Goal: Obtain resource: Download file/media

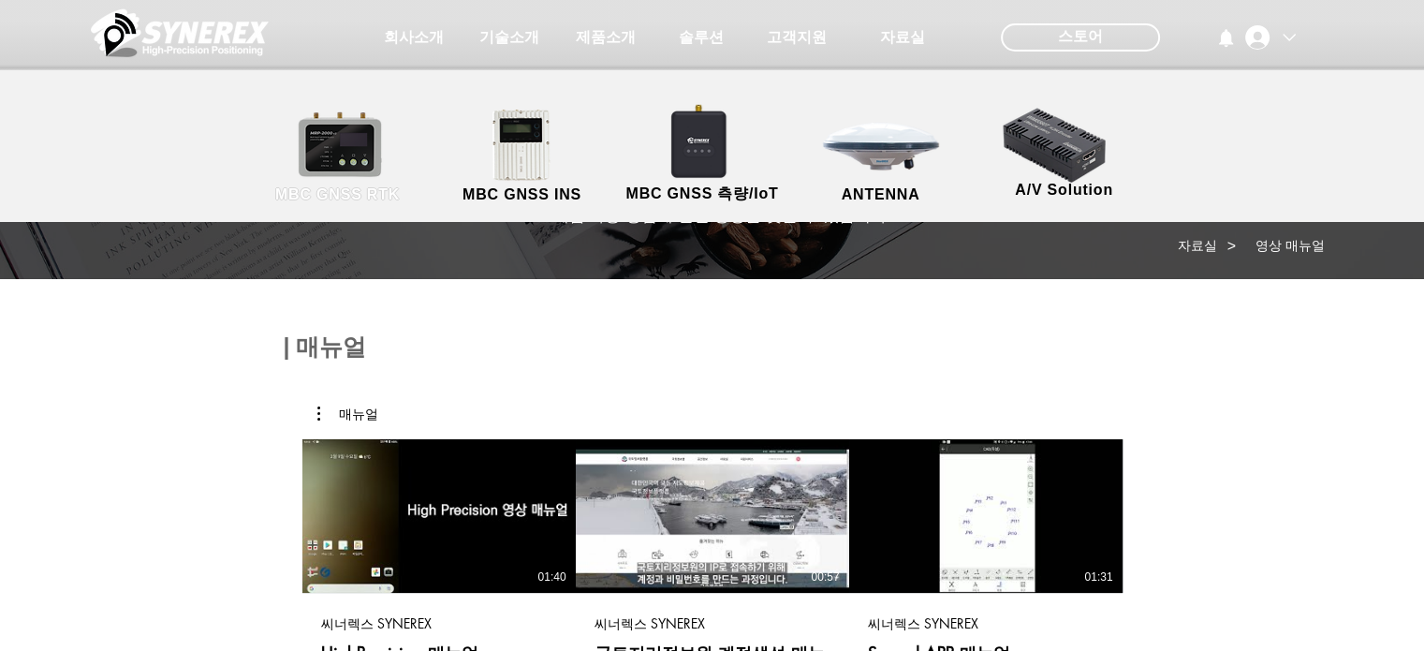
click at [345, 163] on link "MBC GNSS RTK" at bounding box center [338, 157] width 169 height 98
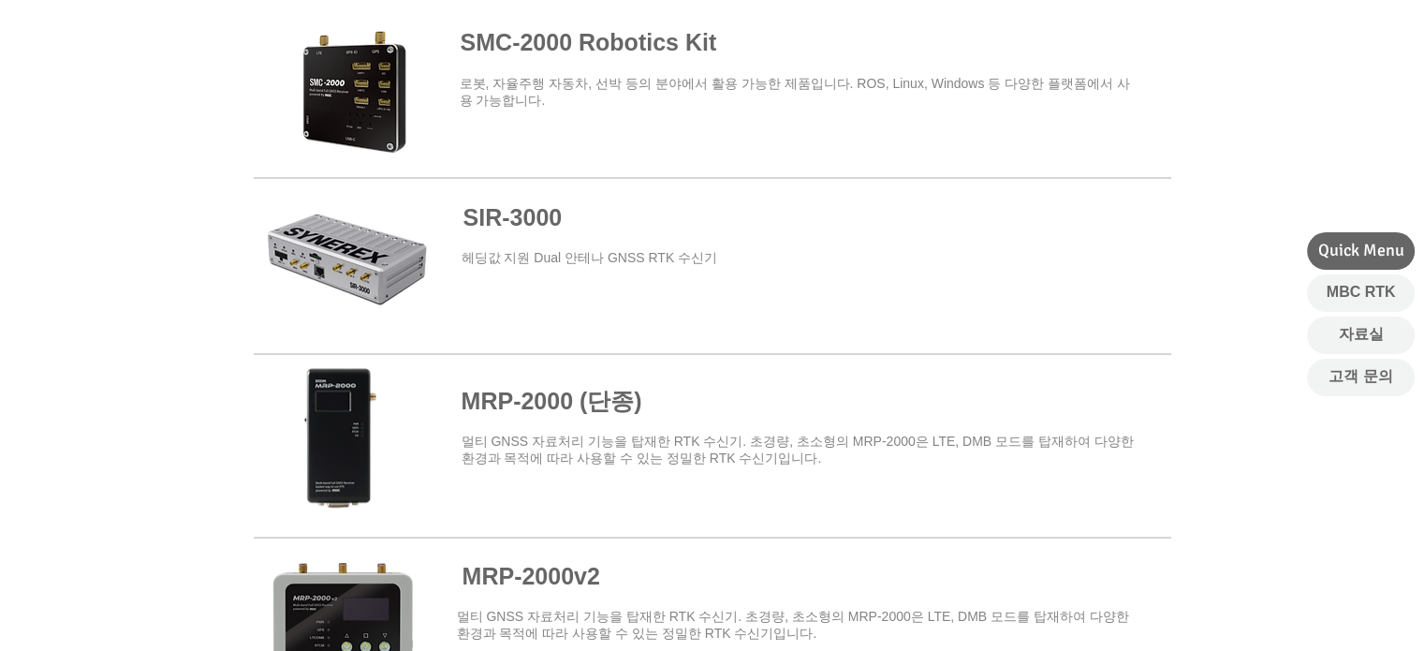
scroll to position [1109, 0]
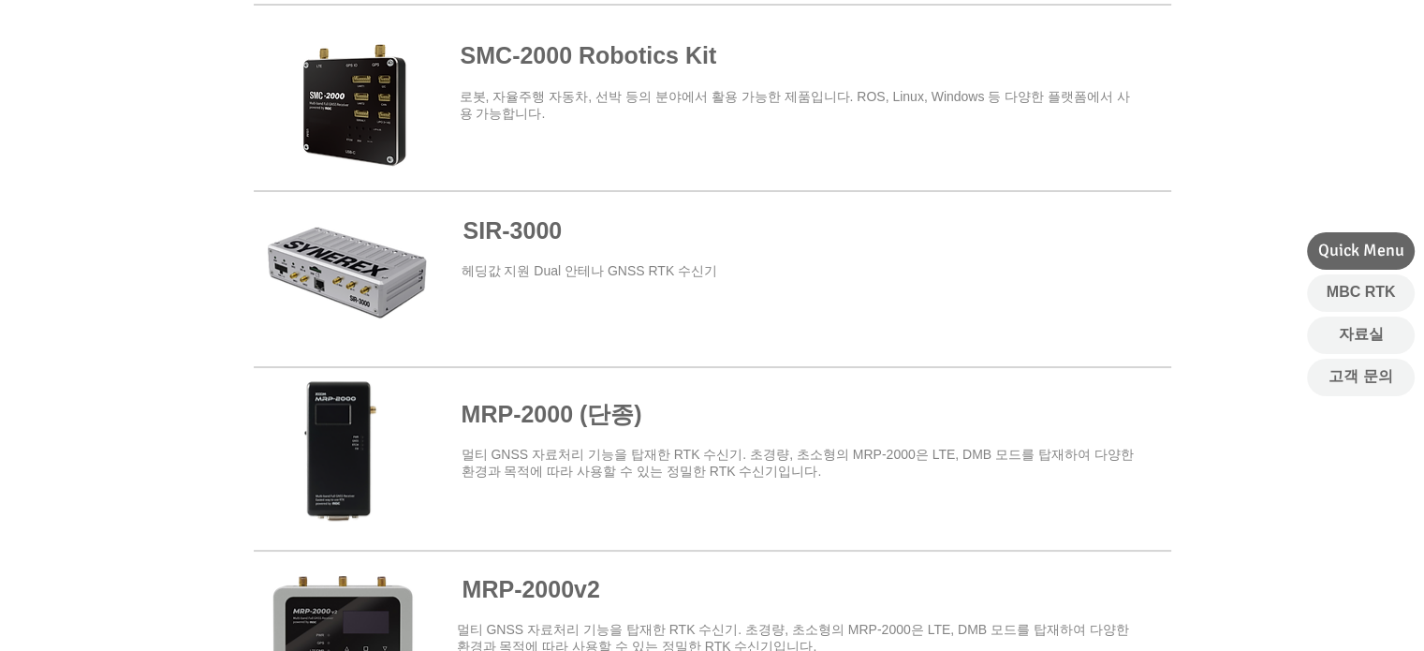
click at [547, 234] on span "SIR-3000" at bounding box center [512, 230] width 99 height 26
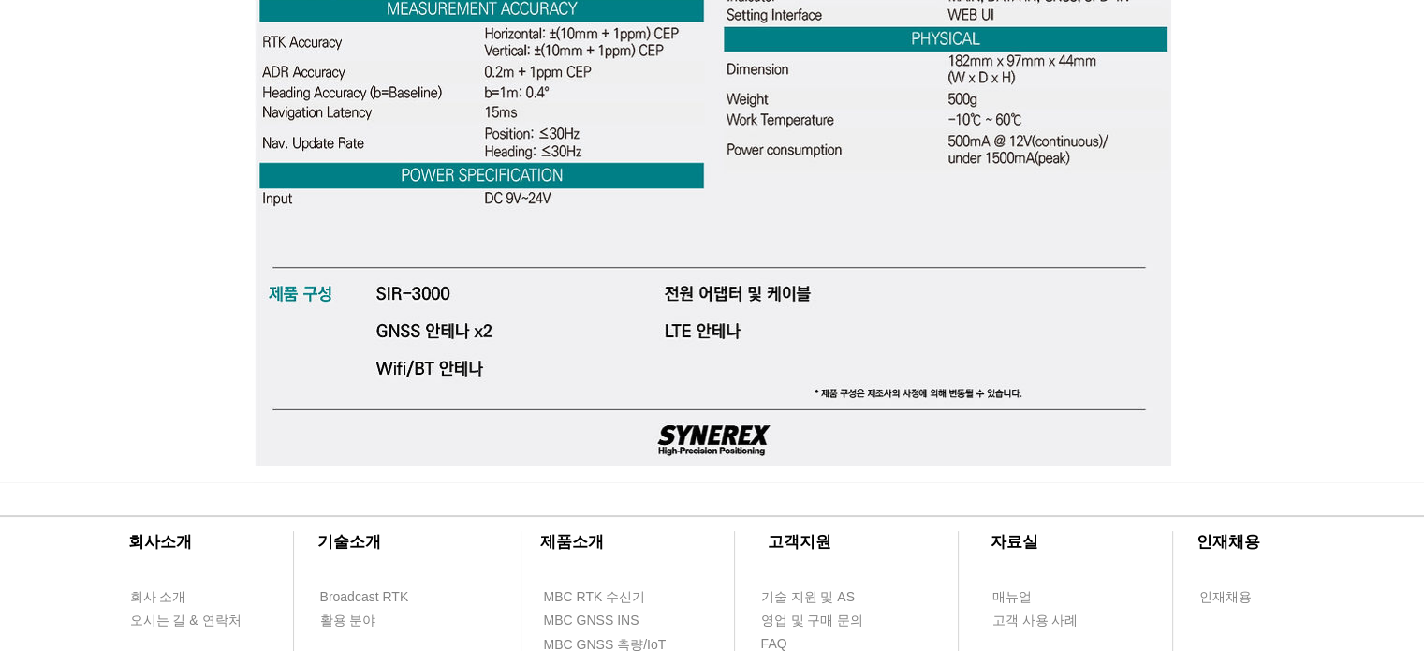
scroll to position [6018, 0]
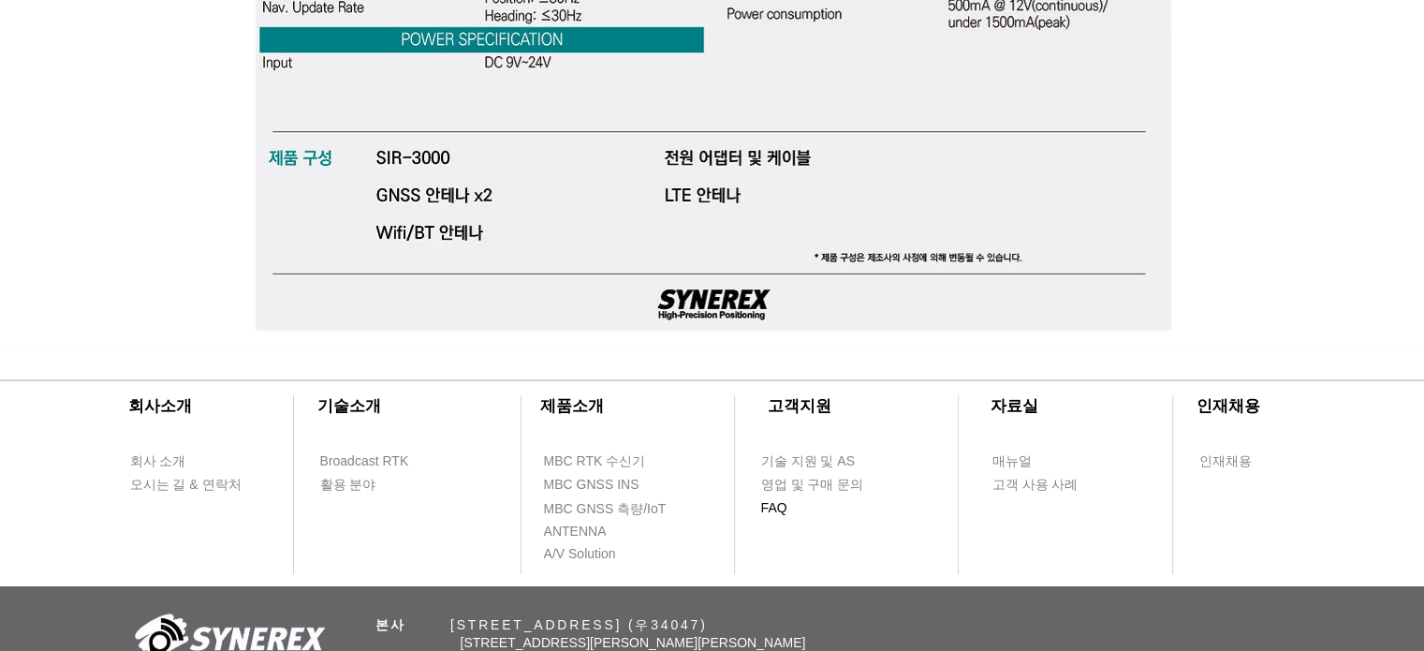
click at [770, 512] on span "FAQ" at bounding box center [774, 508] width 26 height 19
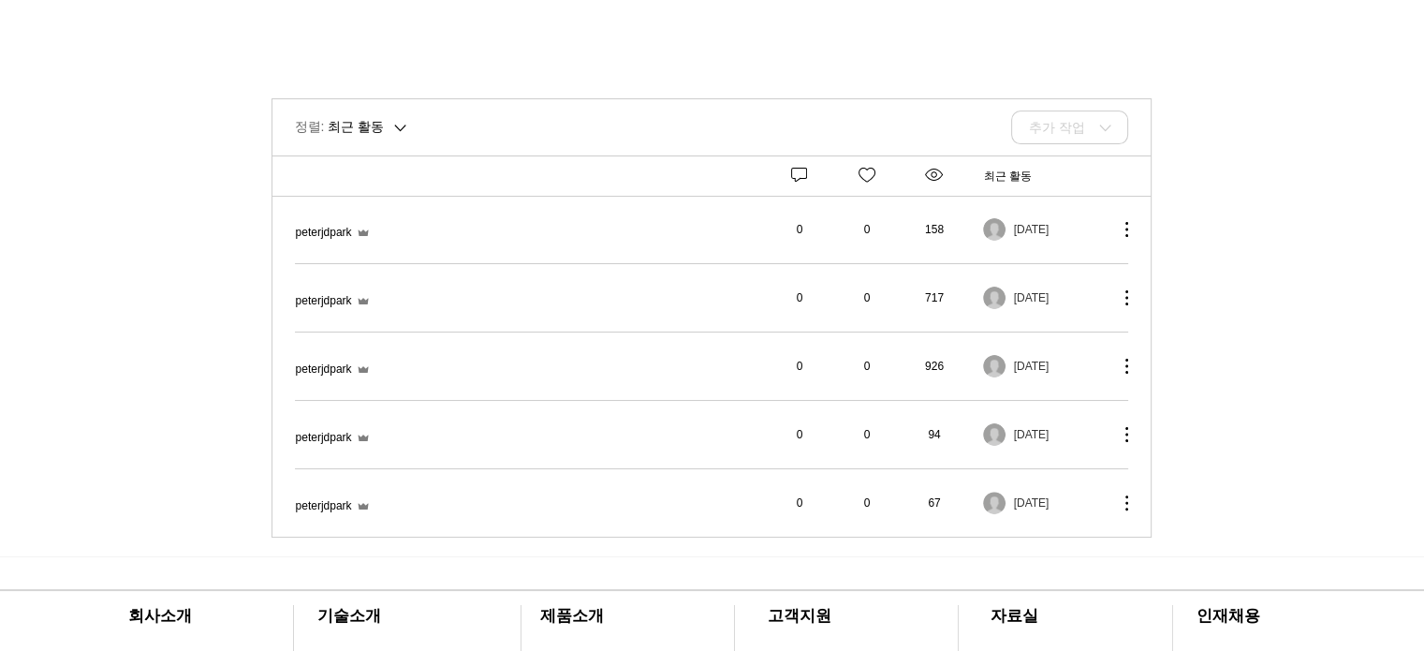
scroll to position [408, 0]
click at [296, 425] on span "블루투스(Bluetooth)로 연결하려면 어떻게 해야 하나요?" at bounding box center [296, 425] width 0 height 0
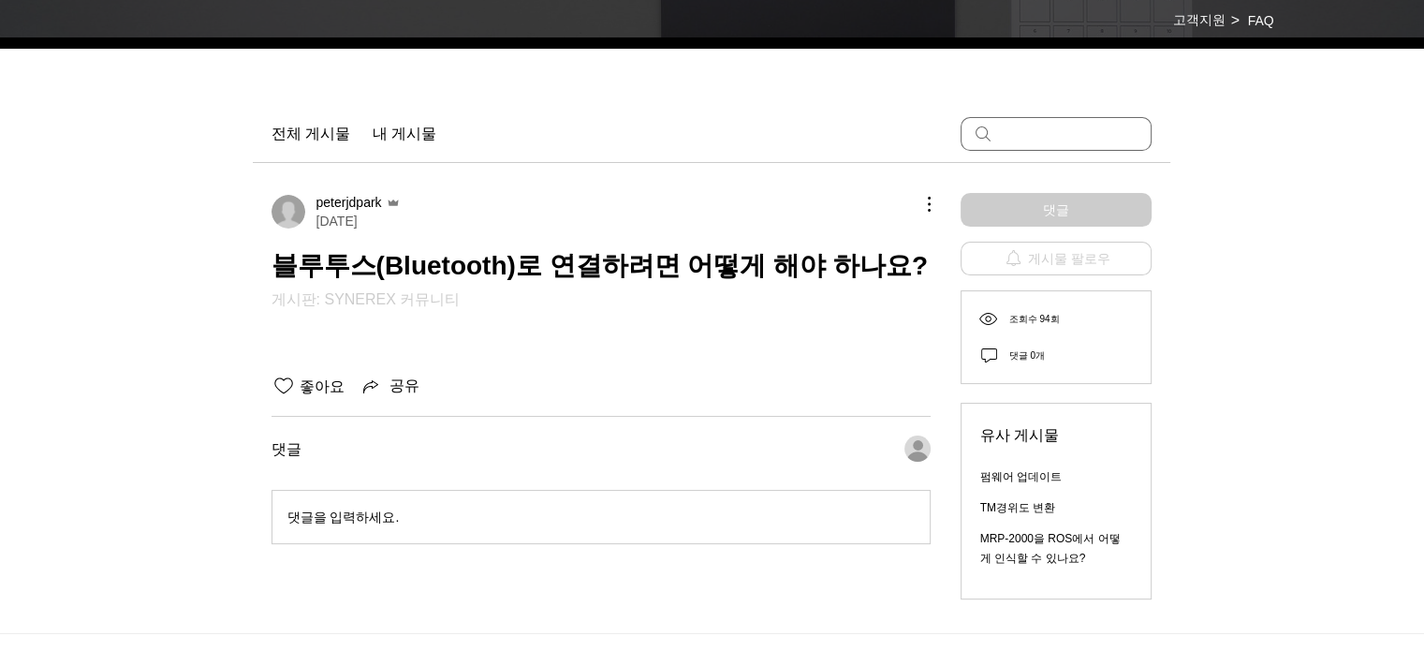
scroll to position [228, 0]
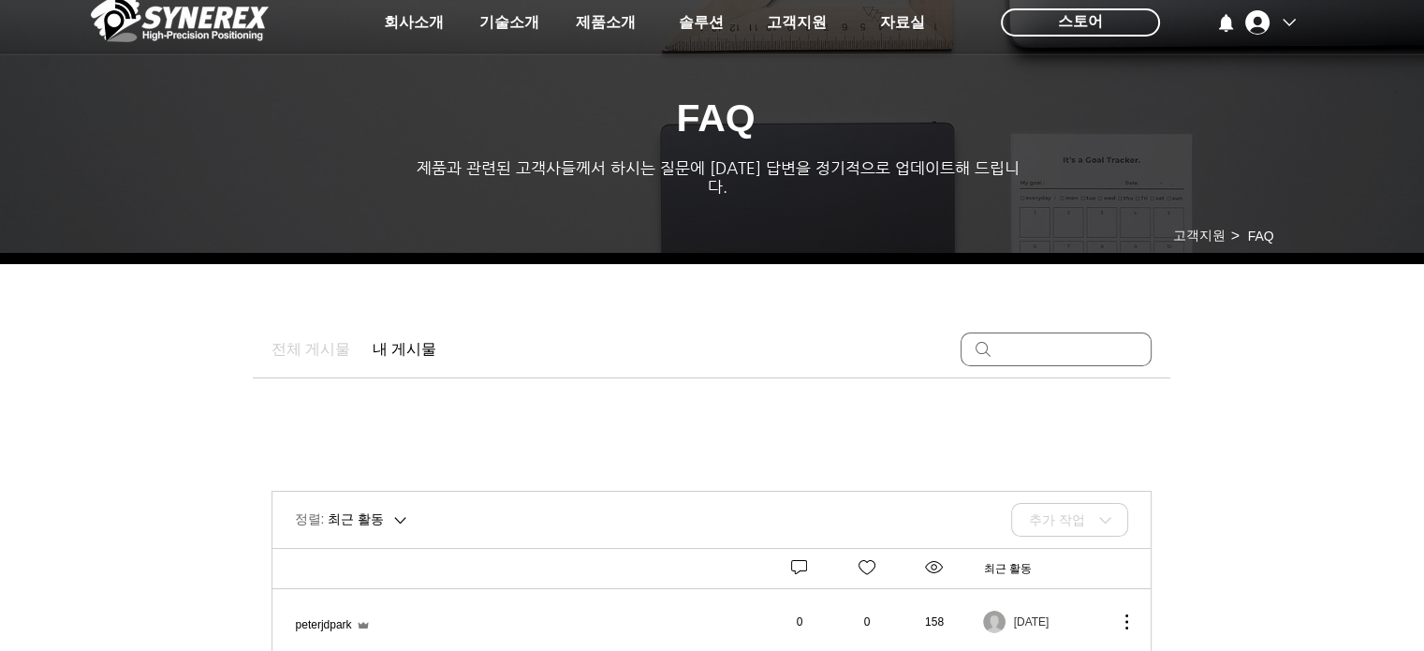
scroll to position [14, 0]
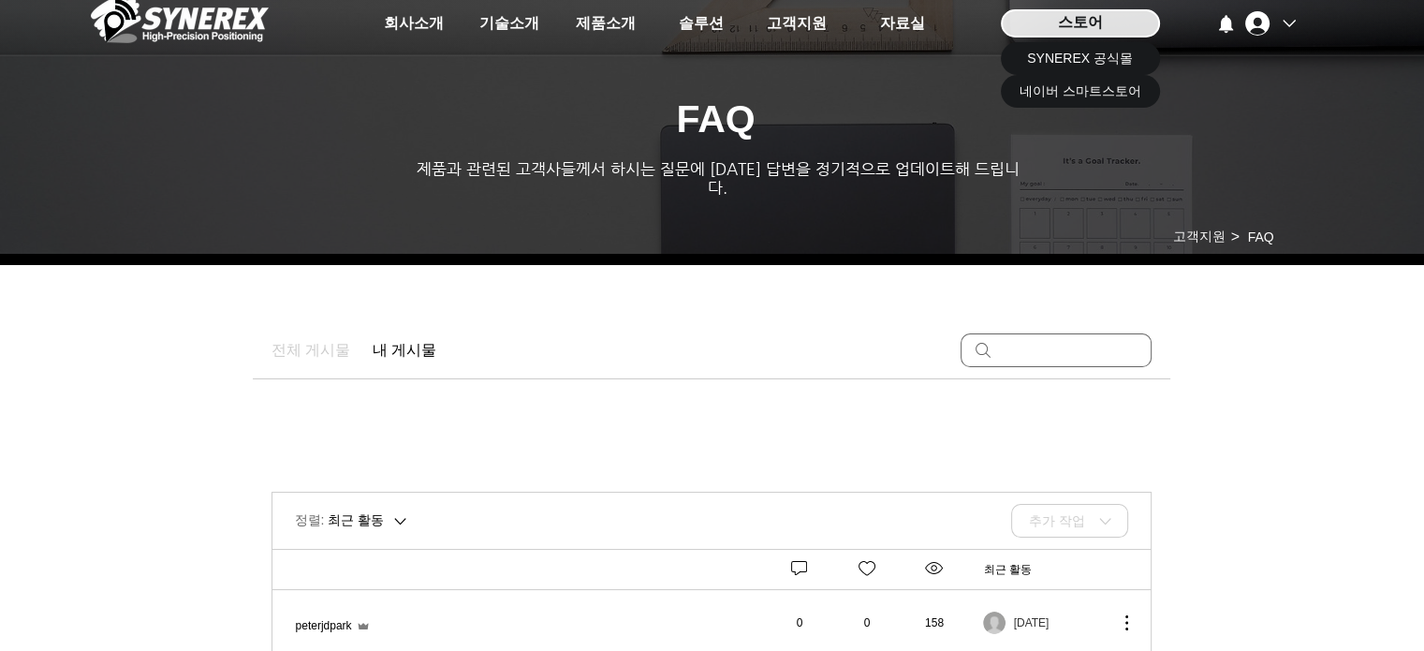
click at [1029, 33] on div "스토어" at bounding box center [1080, 23] width 159 height 28
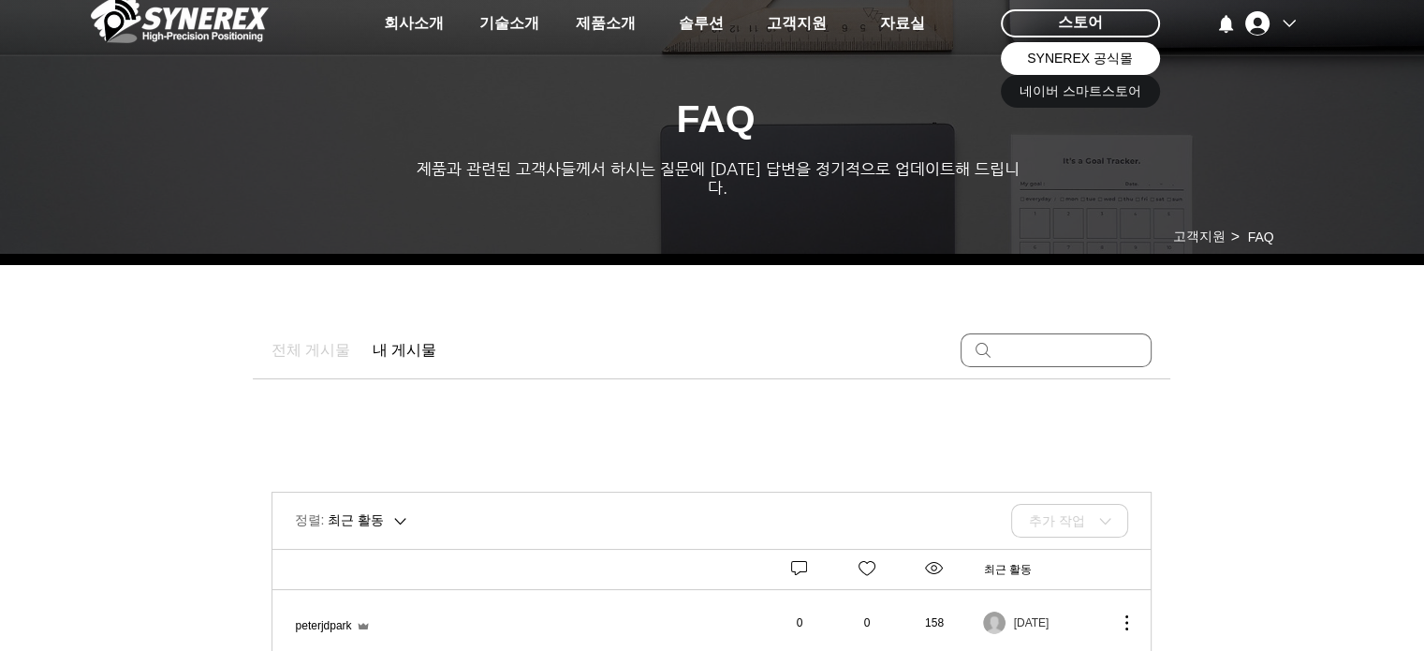
click at [1055, 66] on span "SYNEREX 공식몰" at bounding box center [1080, 59] width 106 height 19
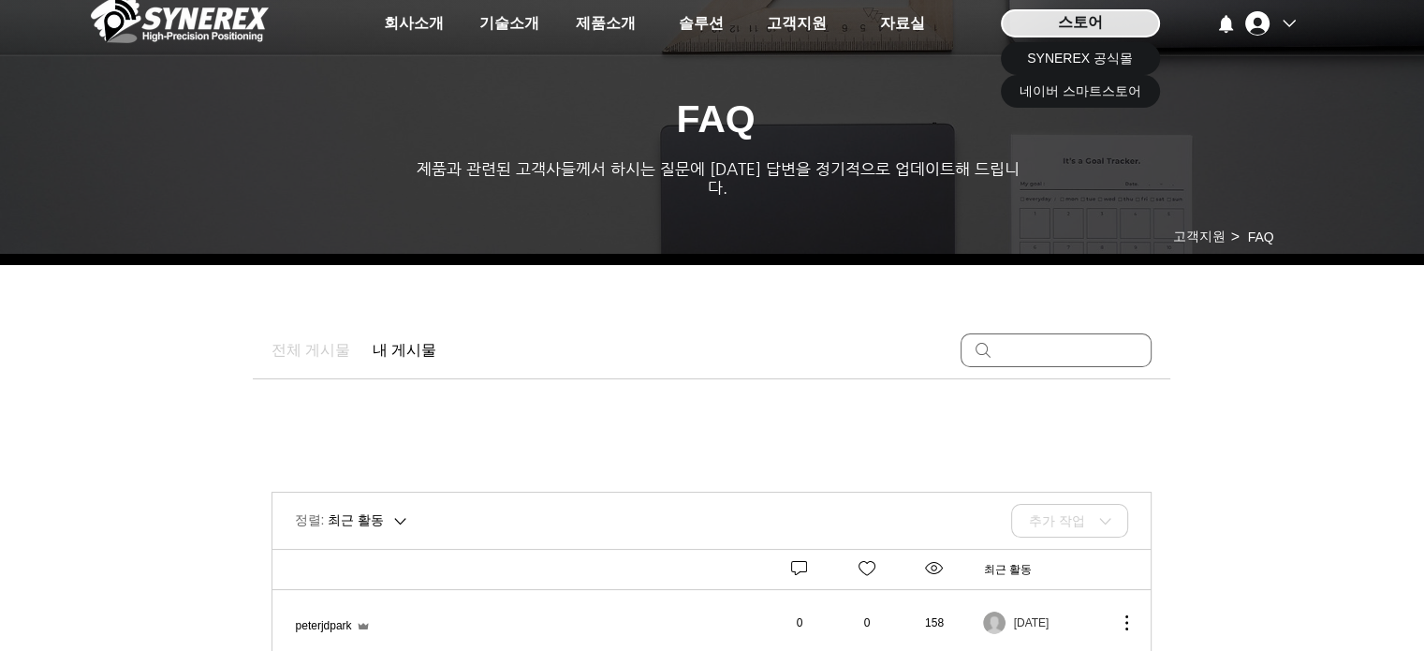
click at [1112, 32] on div "스토어" at bounding box center [1080, 23] width 159 height 28
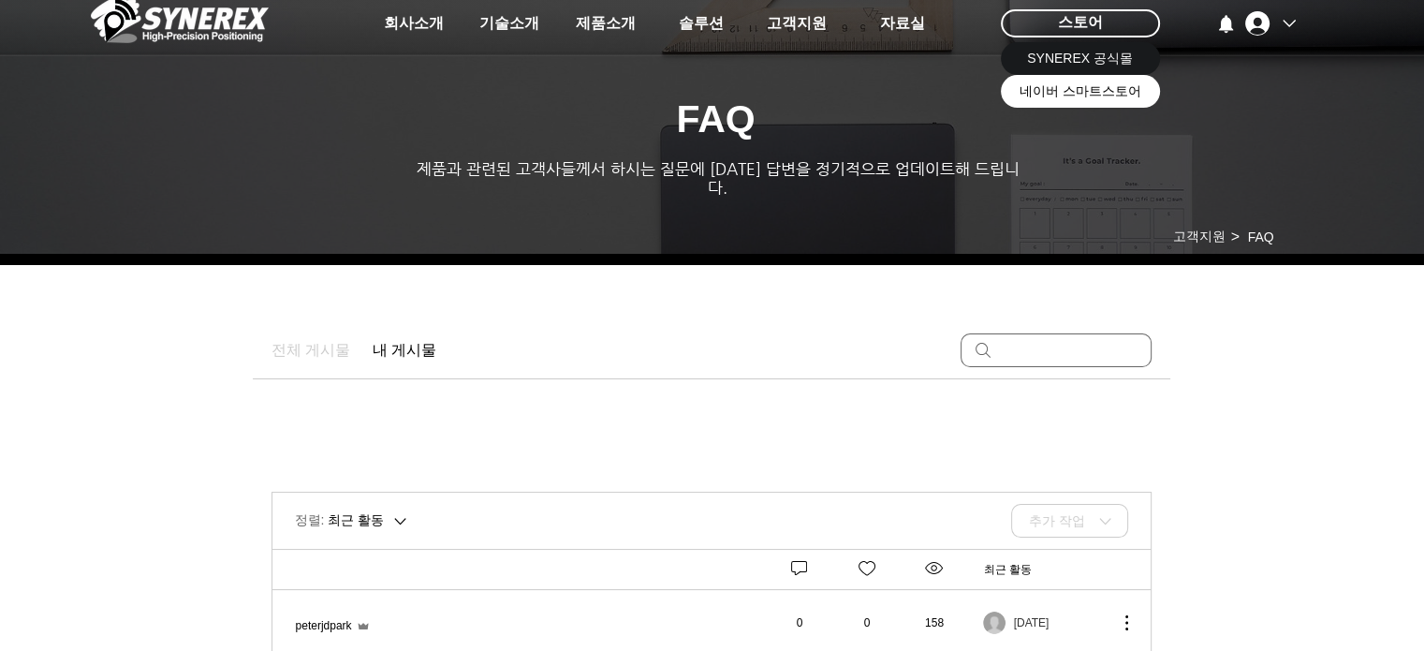
click at [1079, 95] on span "네이버 스마트스토어" at bounding box center [1081, 91] width 122 height 19
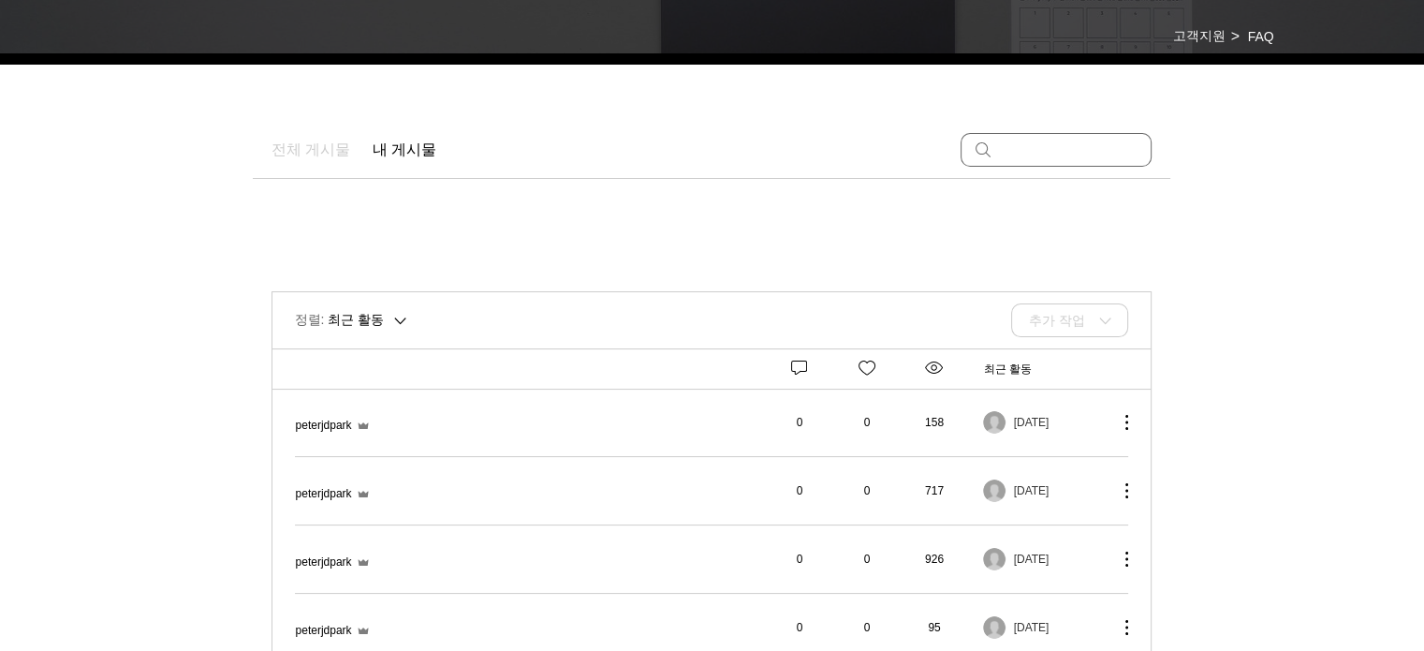
scroll to position [0, 0]
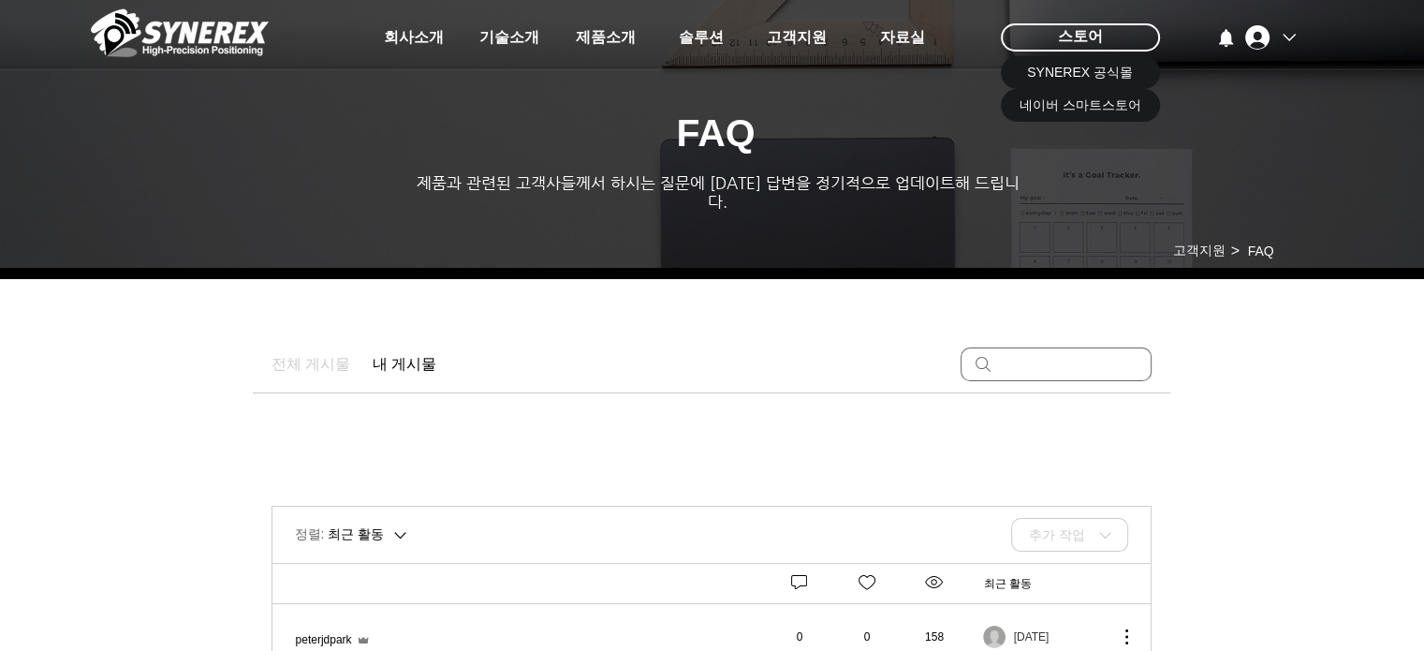
click at [1274, 37] on div "정영훈 계정" at bounding box center [1257, 37] width 37 height 24
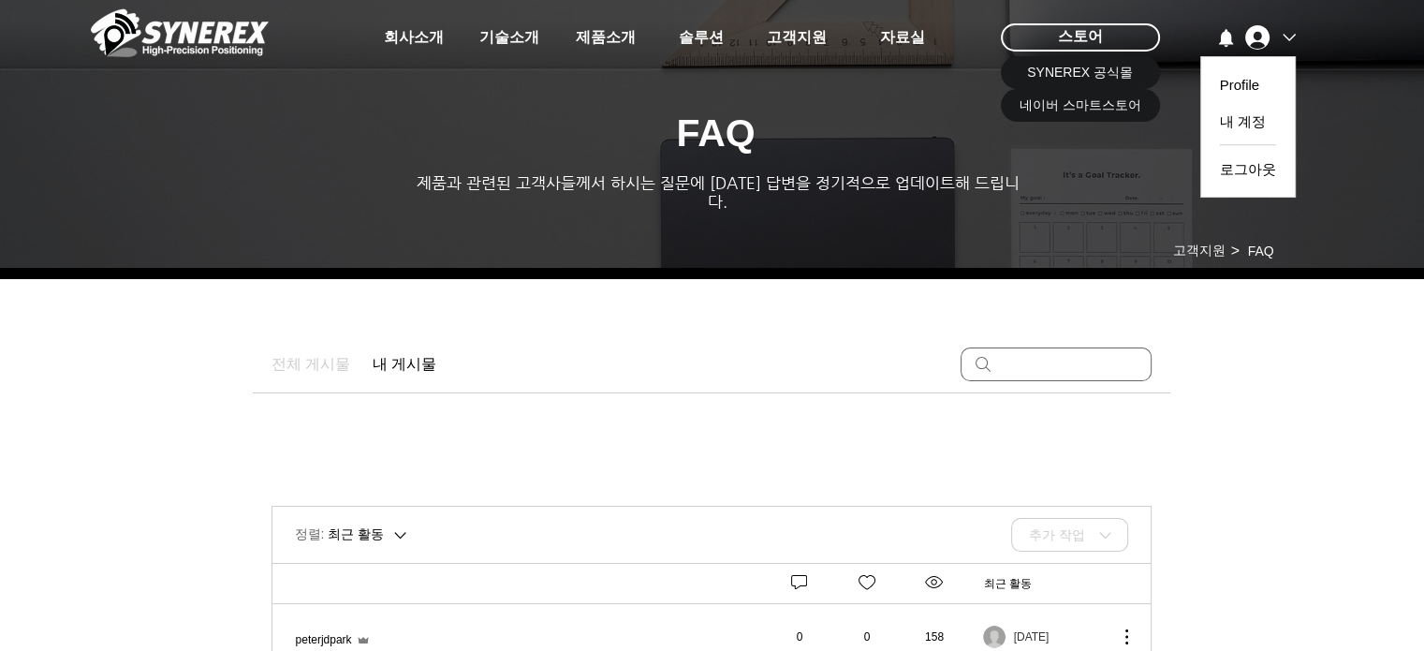
click at [1274, 37] on div "정영훈 계정" at bounding box center [1257, 37] width 37 height 24
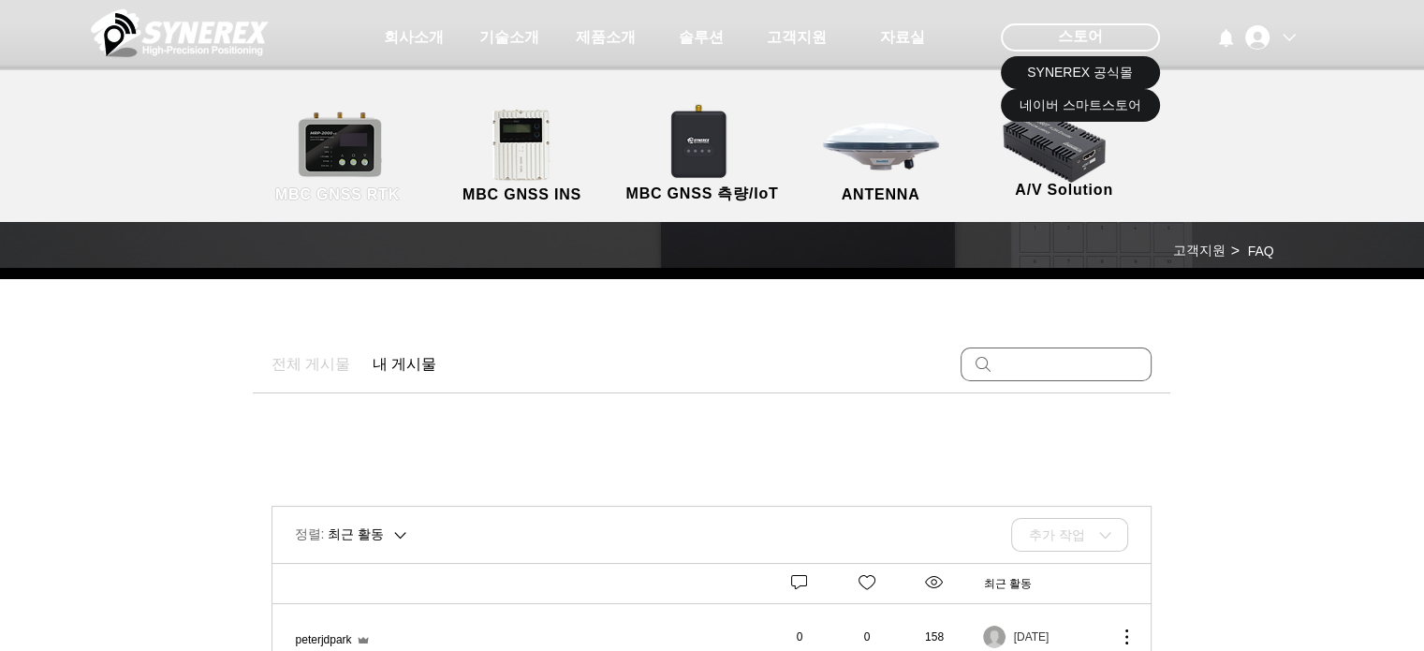
click at [368, 174] on link "MBC GNSS RTK" at bounding box center [338, 157] width 169 height 98
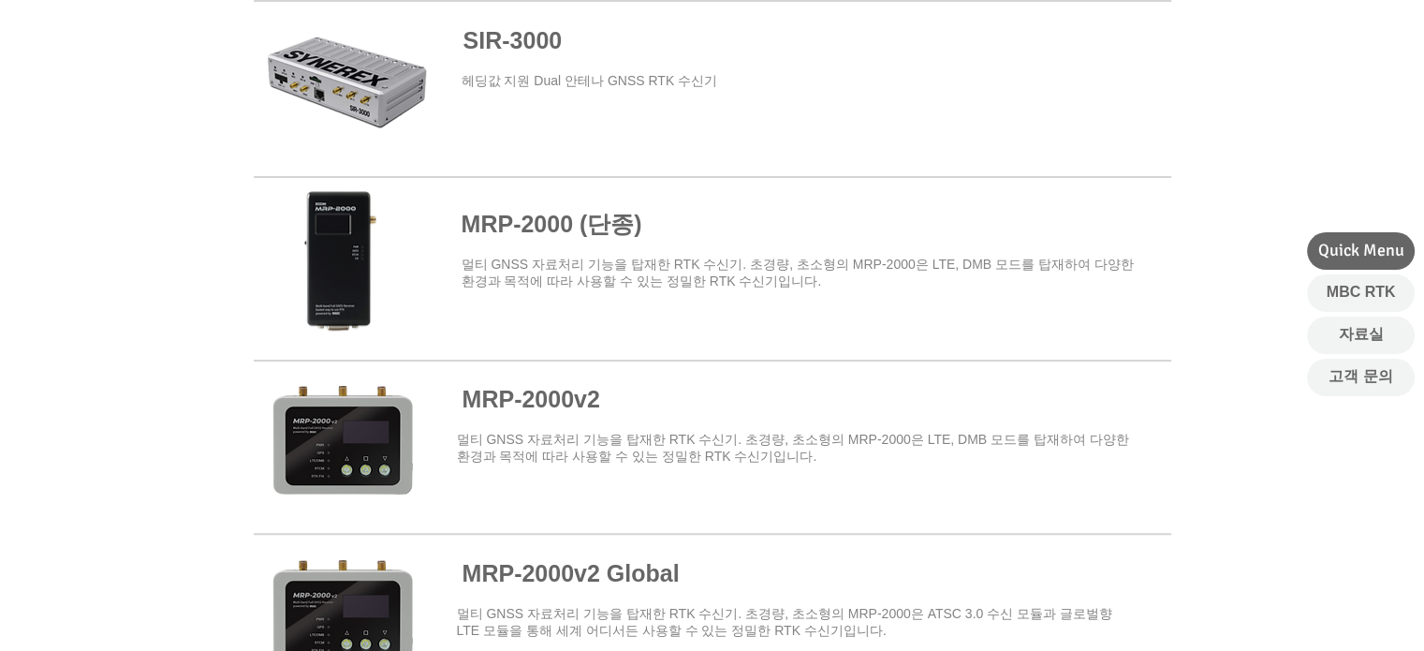
scroll to position [1157, 0]
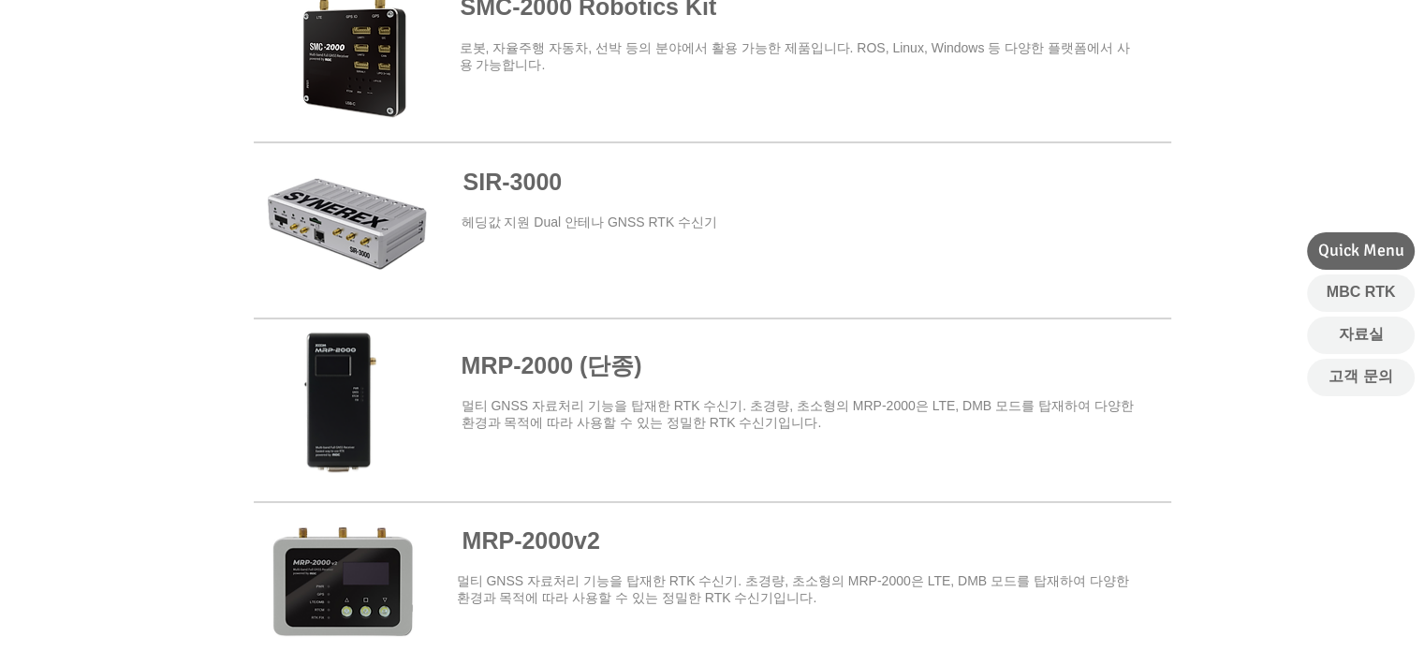
click at [540, 190] on span "SIR-3000" at bounding box center [512, 182] width 99 height 26
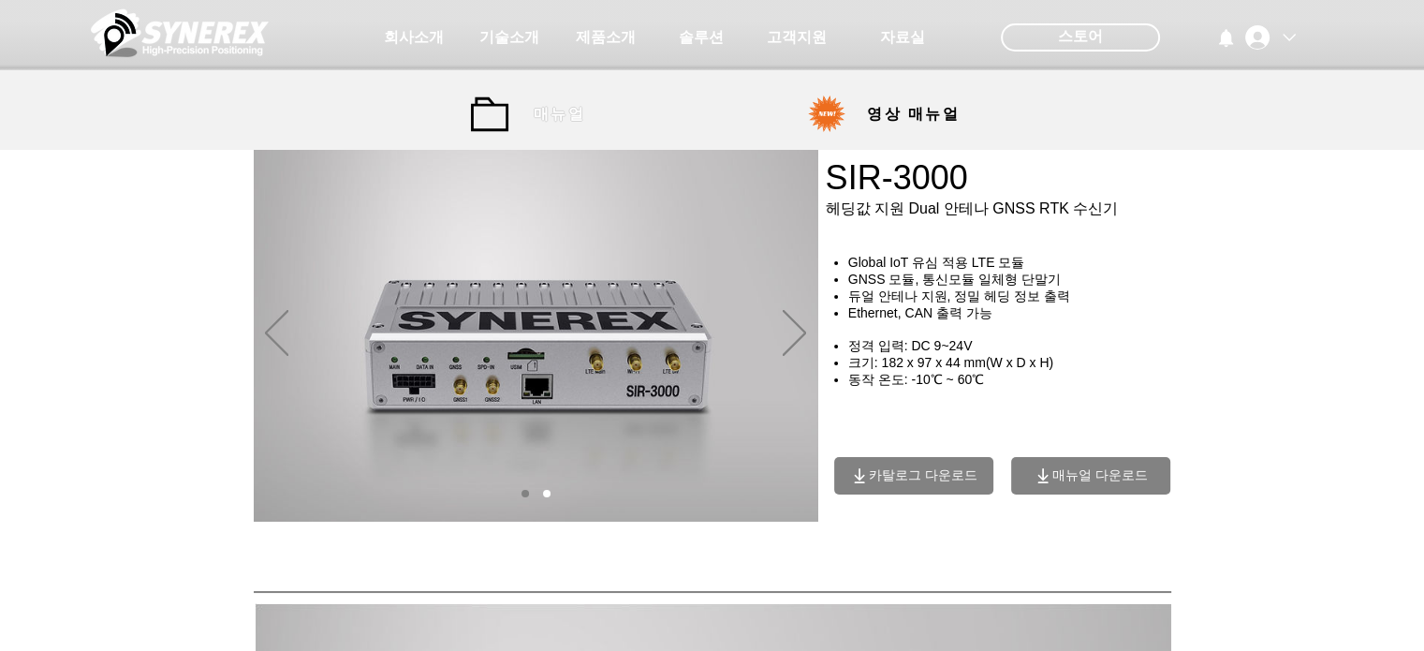
click at [534, 111] on span "매뉴얼" at bounding box center [559, 115] width 51 height 20
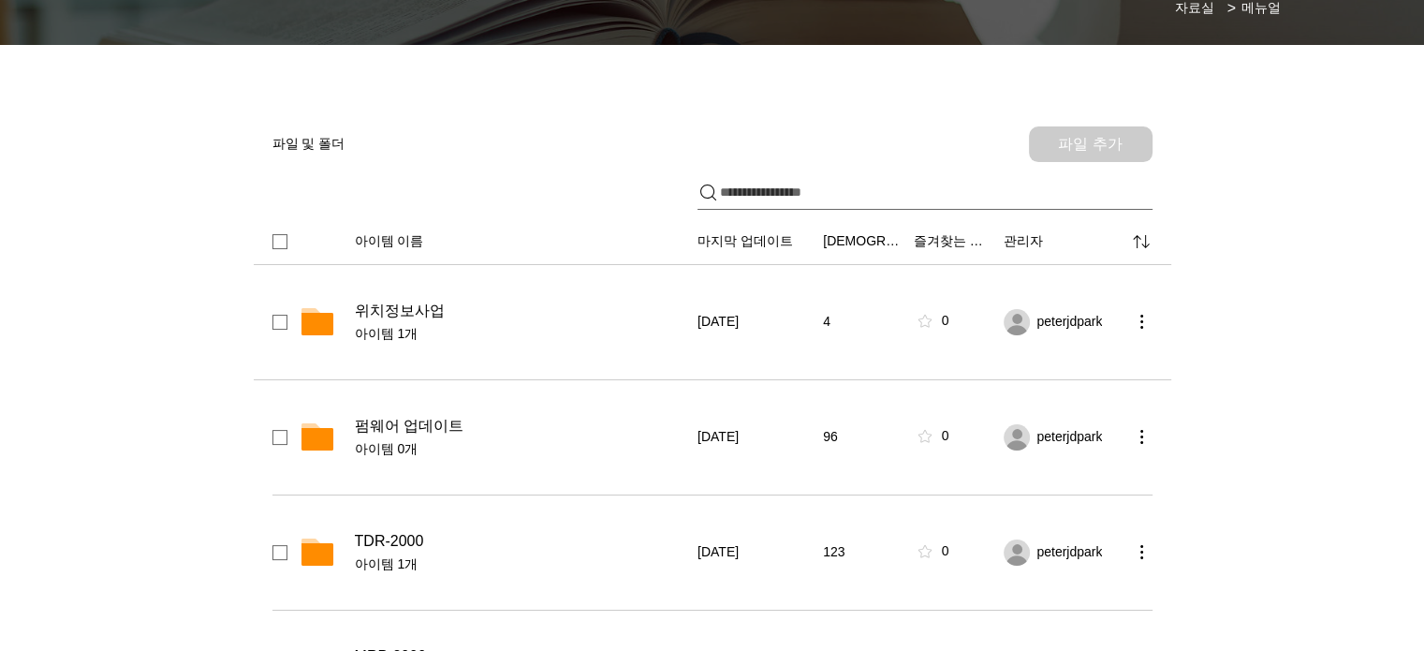
scroll to position [401, 0]
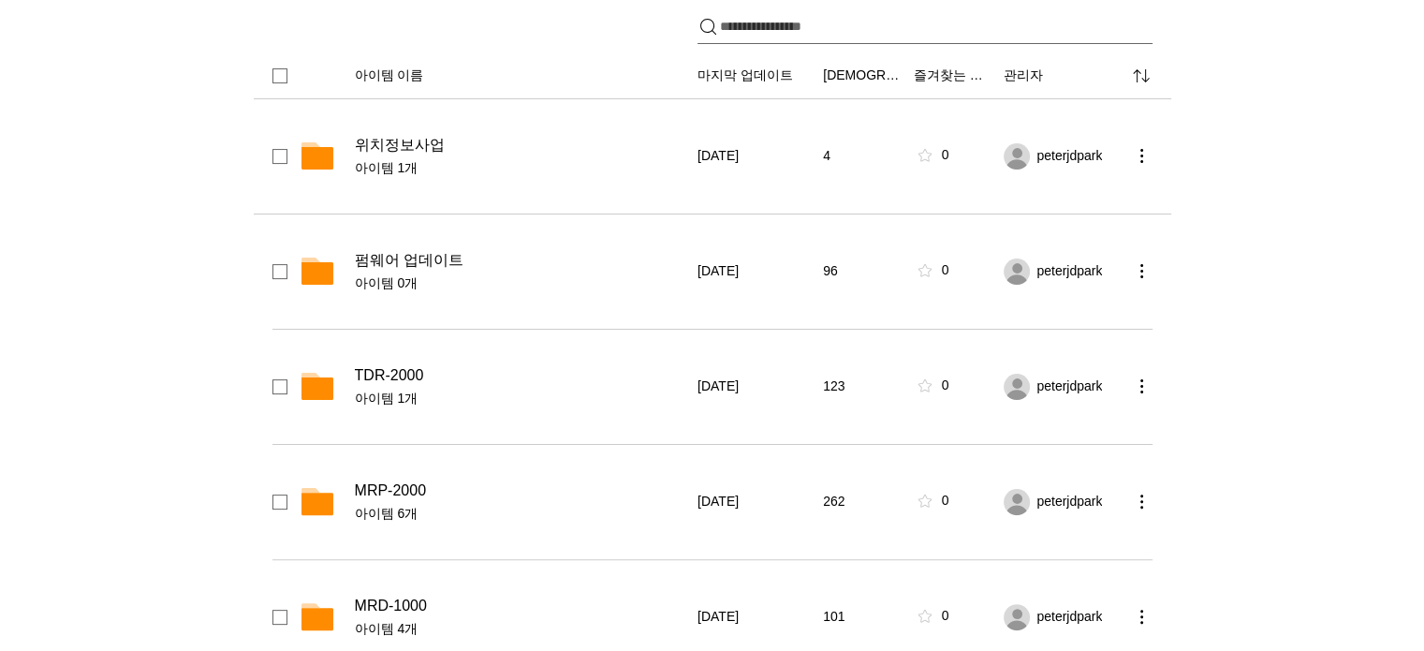
click at [434, 145] on span "위치정보사업" at bounding box center [400, 145] width 90 height 19
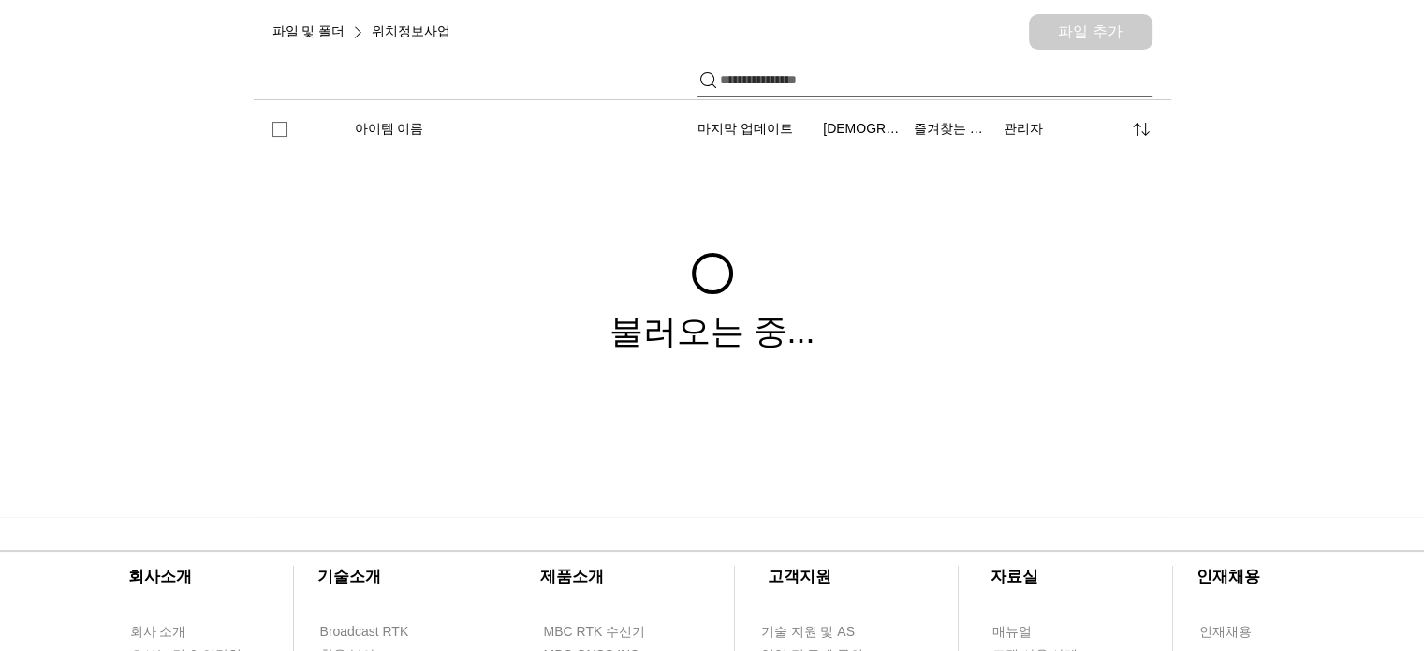
scroll to position [341, 0]
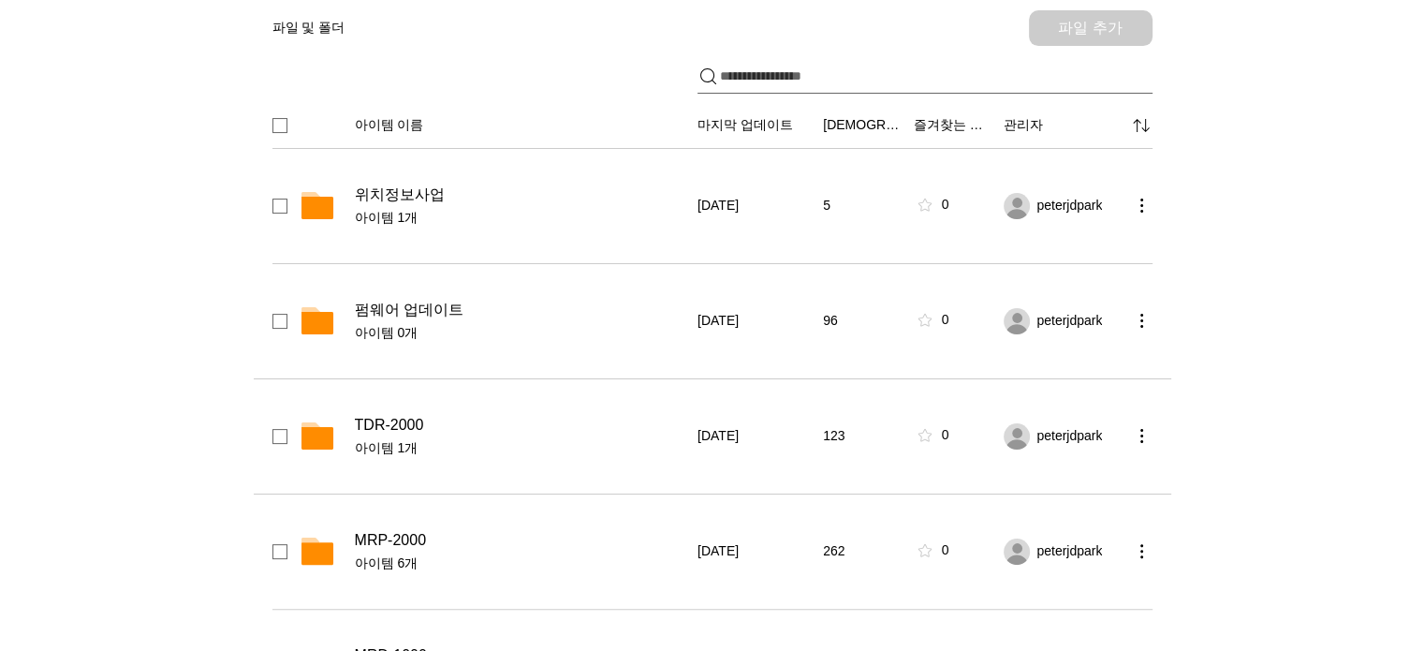
scroll to position [352, 0]
click at [420, 317] on div "펌웨어 업데이트 아이템 0개" at bounding box center [520, 321] width 331 height 42
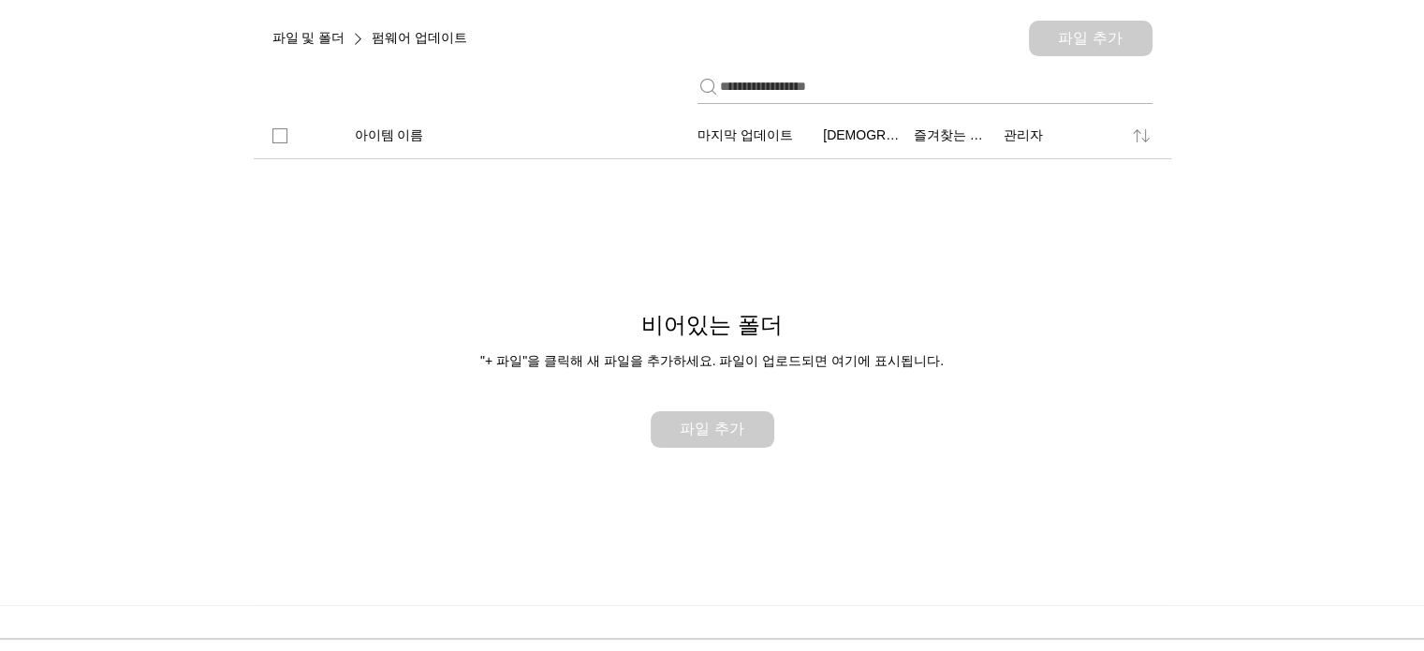
scroll to position [352, 0]
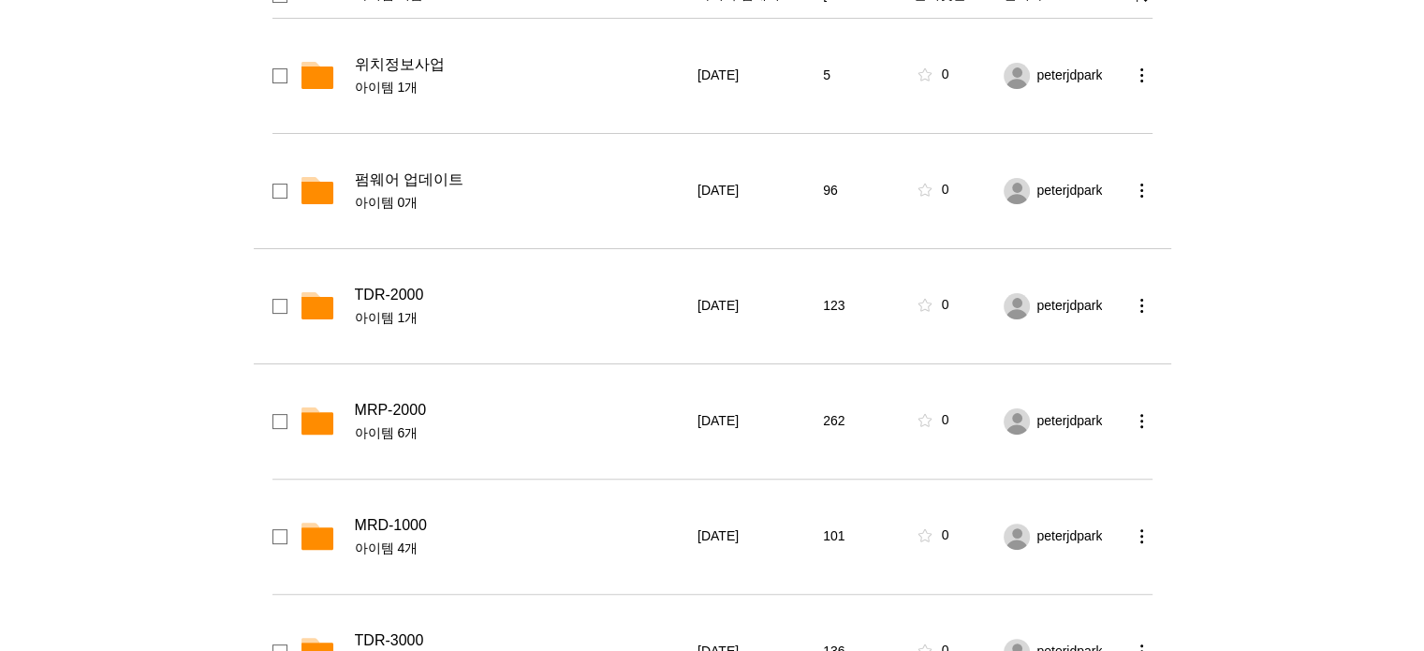
scroll to position [482, 0]
click at [367, 298] on span "TDR-2000" at bounding box center [389, 294] width 69 height 19
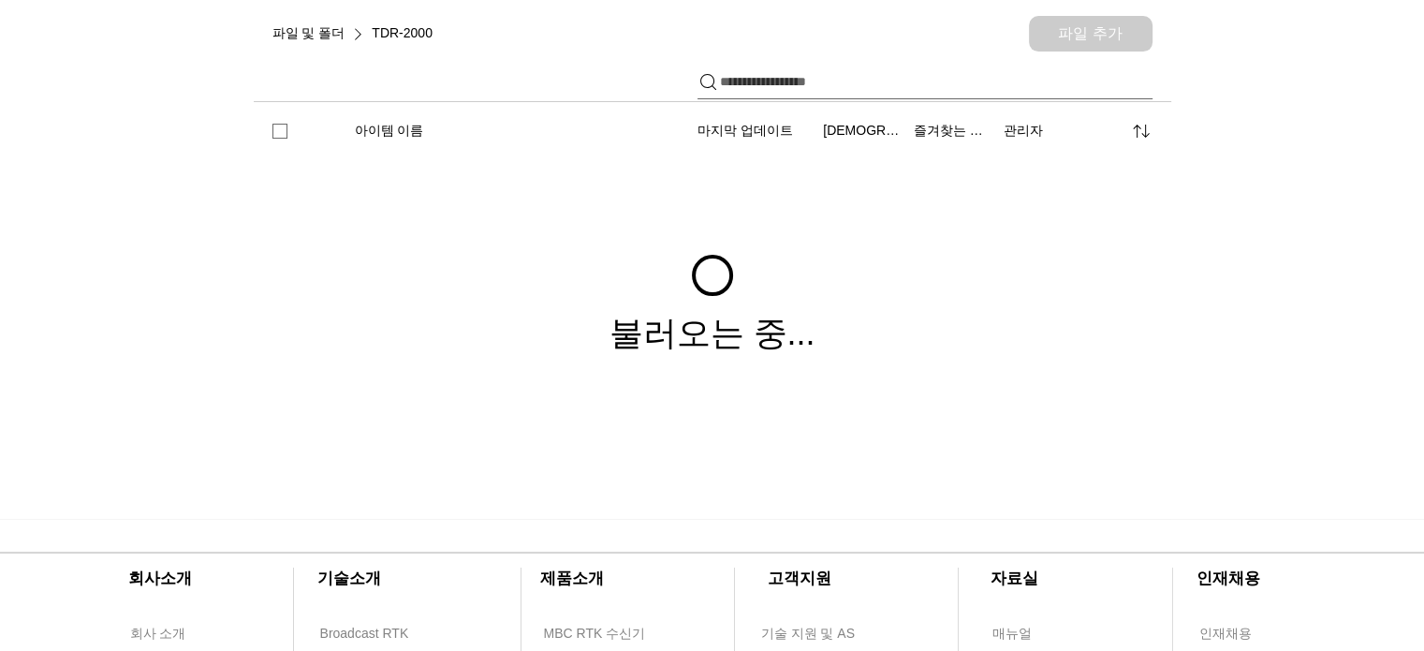
scroll to position [341, 0]
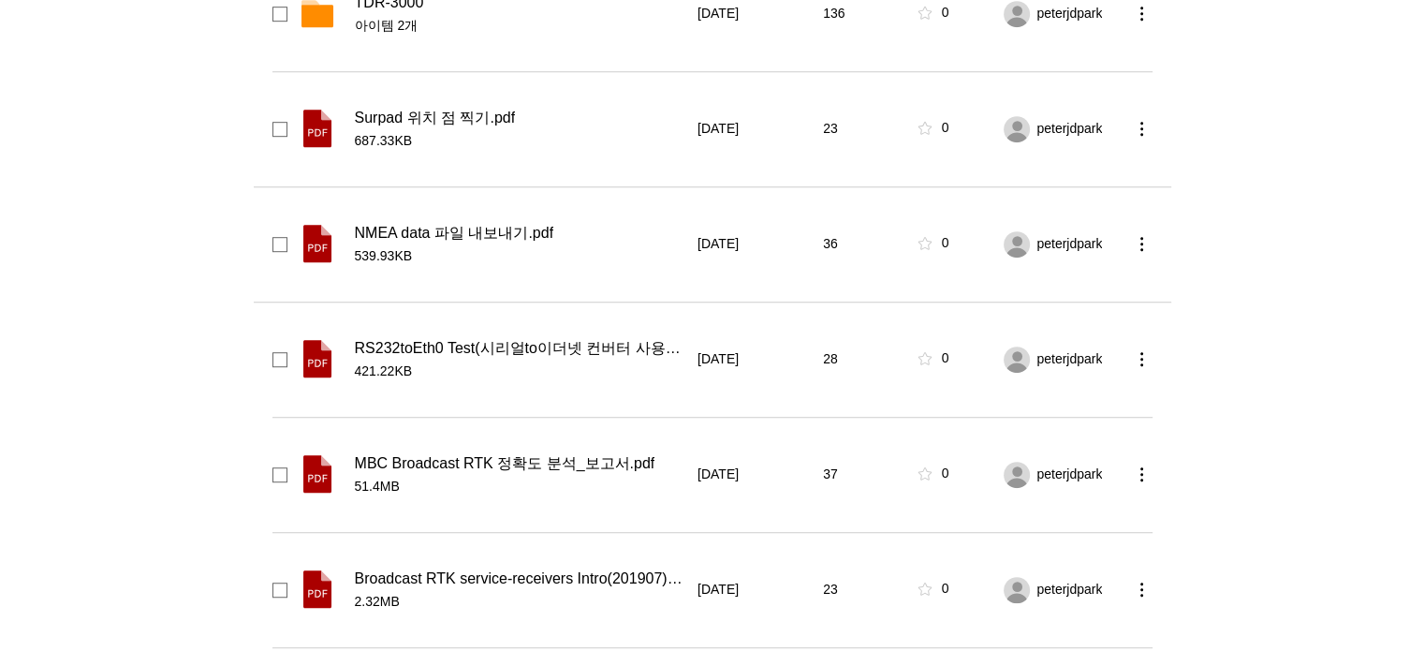
scroll to position [1161, 0]
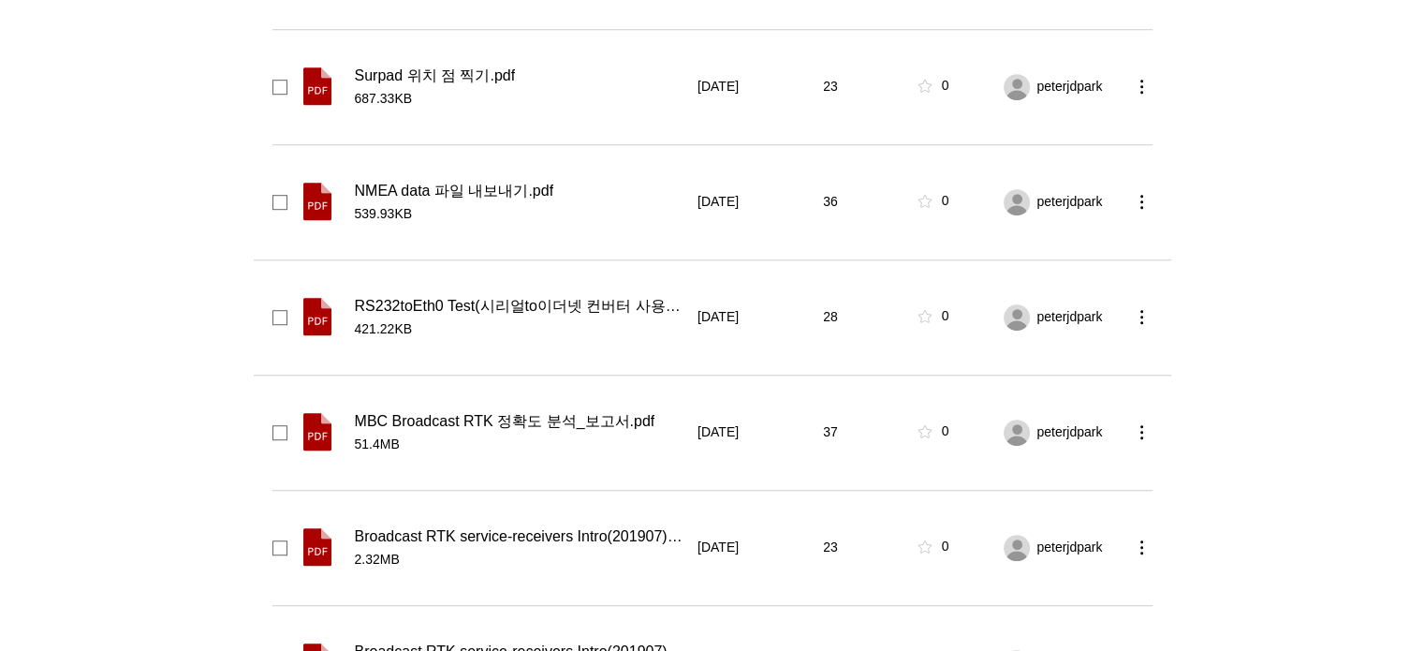
click at [492, 306] on span "RS232toEth0 Test(시리얼to이더넷 컨버터 사용법).pdf" at bounding box center [520, 306] width 331 height 19
